Goal: Check status: Check status

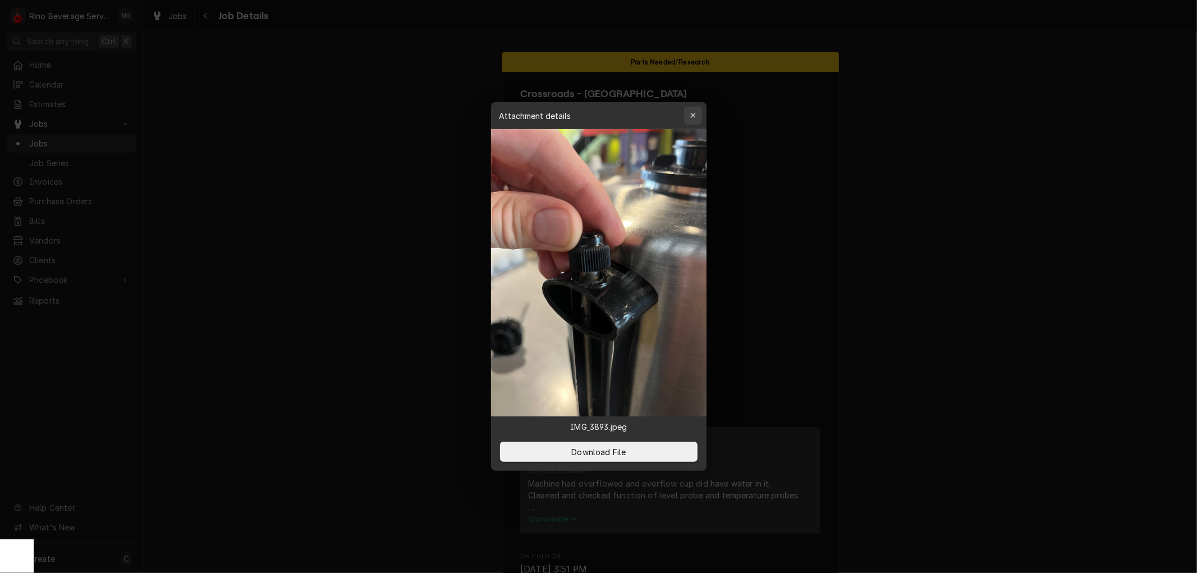
click at [690, 114] on icon "button" at bounding box center [693, 116] width 6 height 8
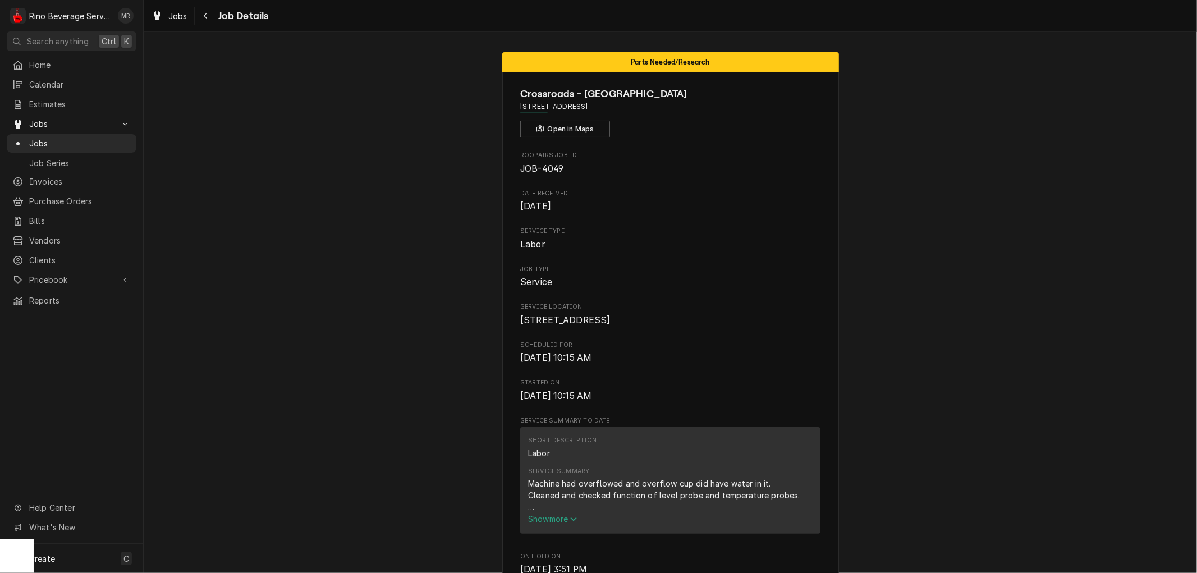
scroll to position [0, 548]
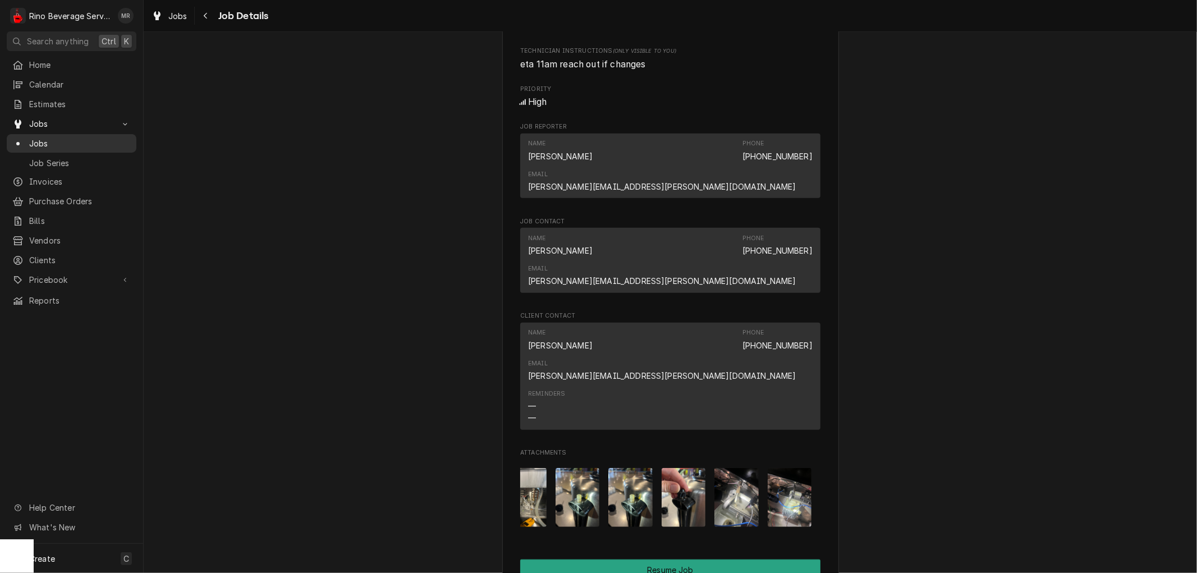
click at [75, 137] on span "Jobs" at bounding box center [80, 143] width 102 height 12
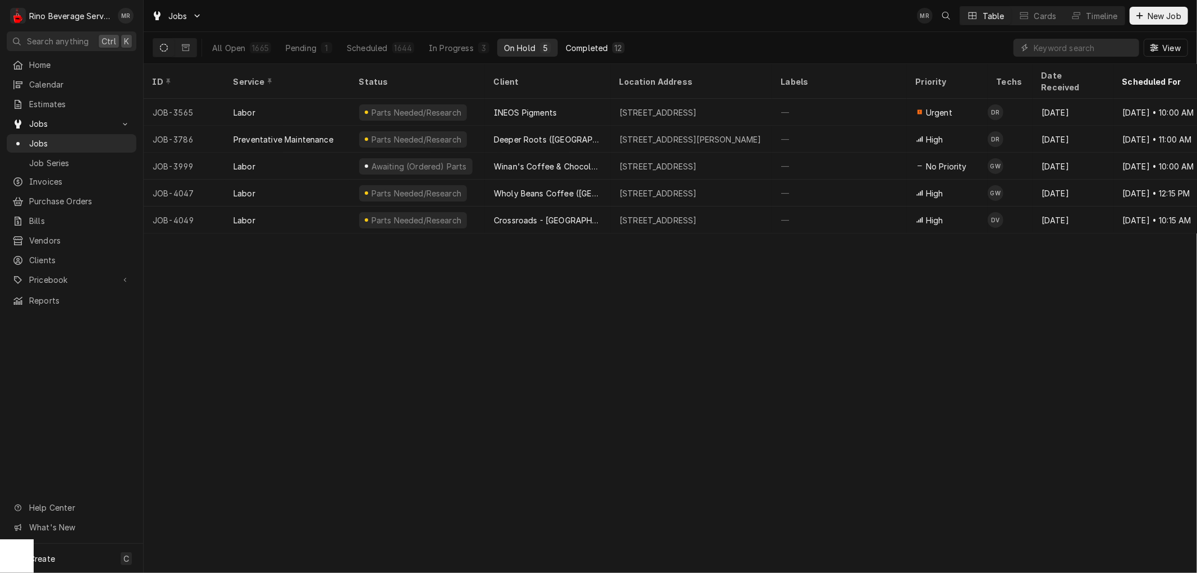
click at [586, 45] on div "Completed" at bounding box center [587, 48] width 42 height 12
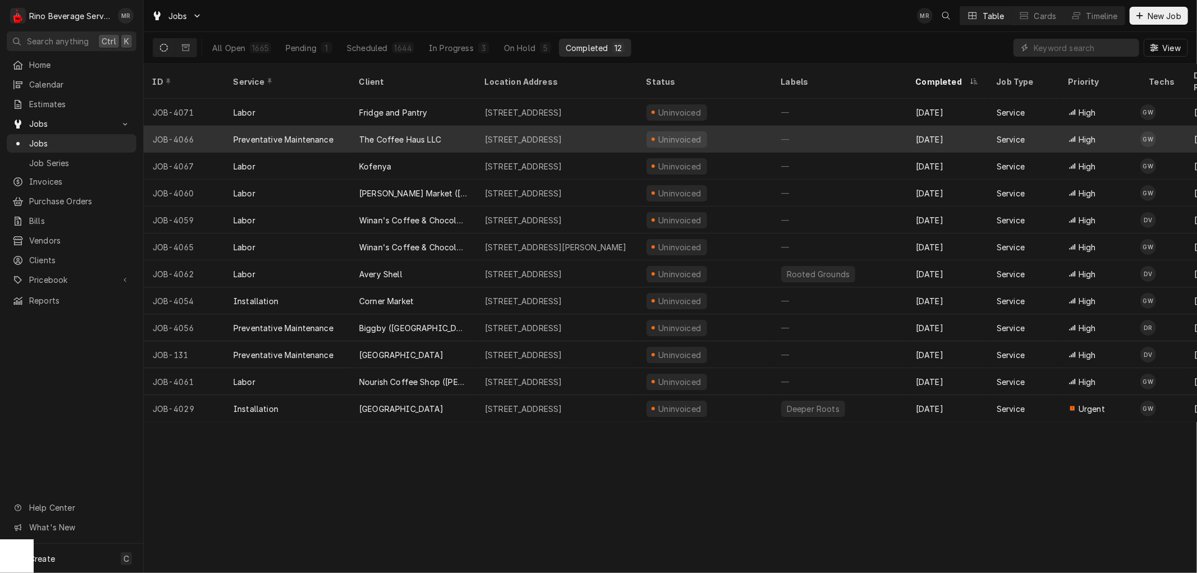
click at [472, 126] on div "The Coffee Haus LLC" at bounding box center [413, 139] width 126 height 27
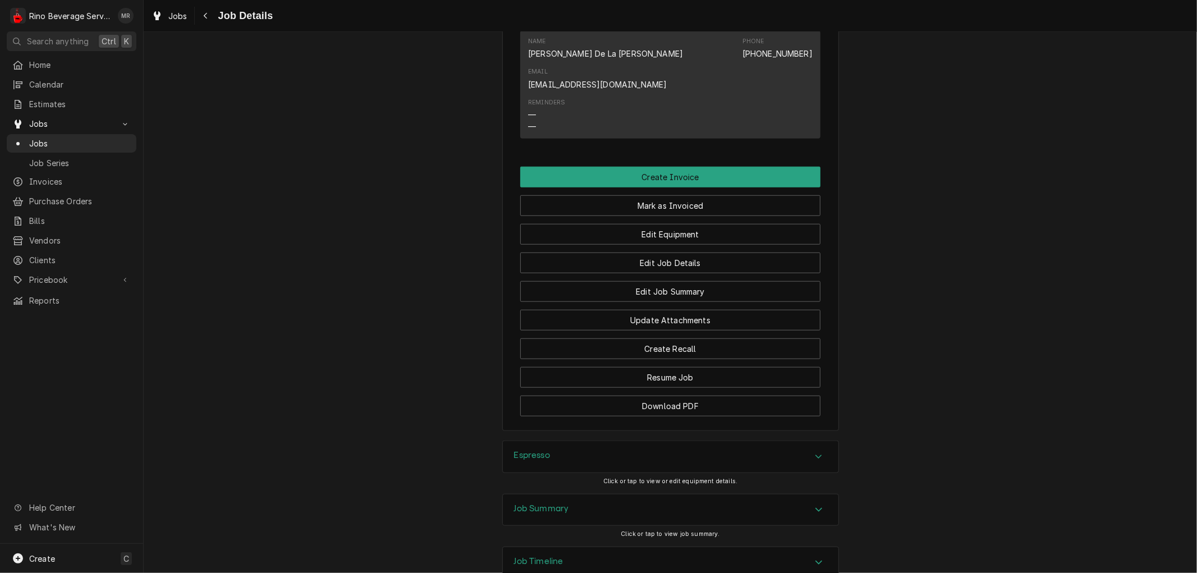
scroll to position [828, 0]
click at [587, 493] on div "Job Summary" at bounding box center [671, 508] width 336 height 31
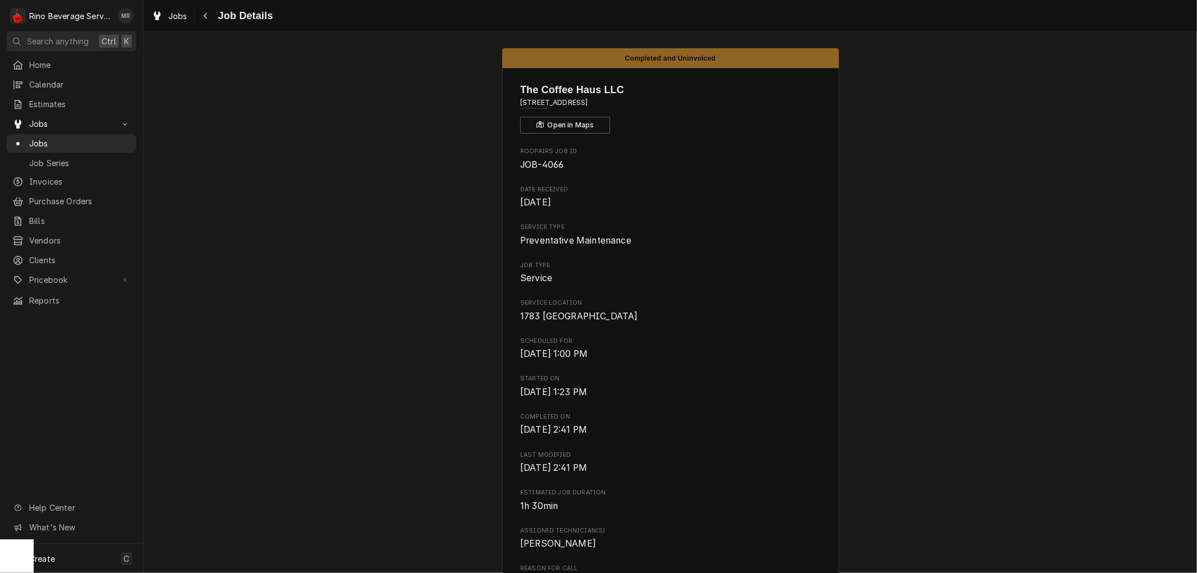
scroll to position [0, 0]
